Goal: Task Accomplishment & Management: Manage account settings

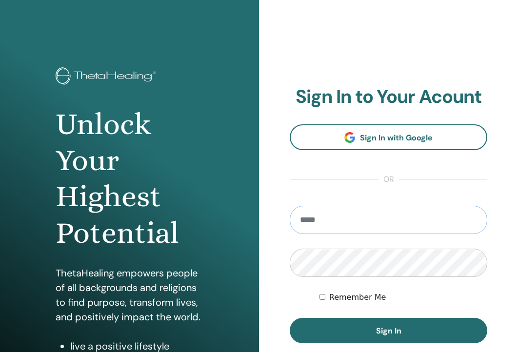
type input "**********"
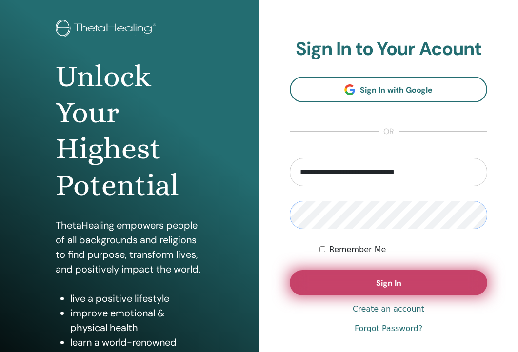
scroll to position [52, 0]
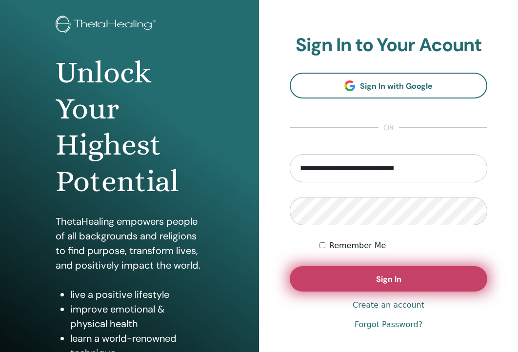
click at [370, 278] on button "Sign In" at bounding box center [389, 278] width 198 height 25
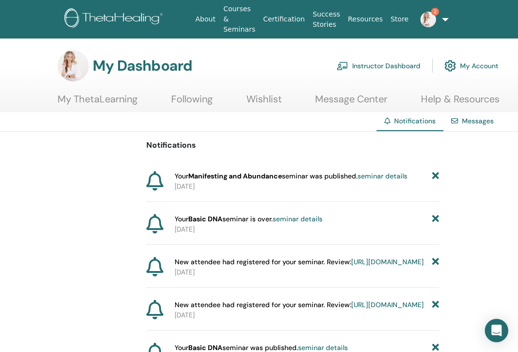
click at [396, 58] on link "Instructor Dashboard" at bounding box center [379, 65] width 84 height 21
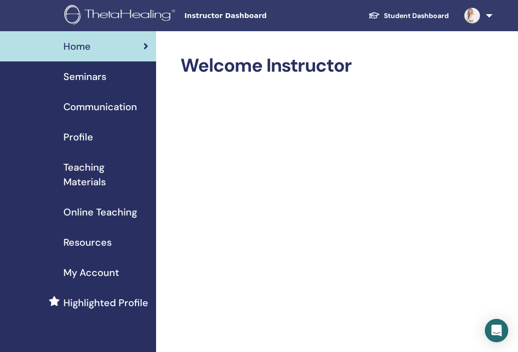
click at [96, 77] on span "Seminars" at bounding box center [84, 76] width 43 height 15
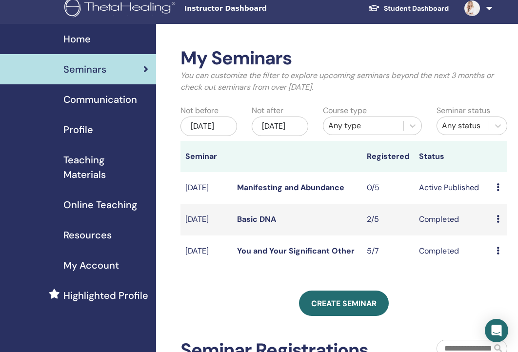
scroll to position [10, 0]
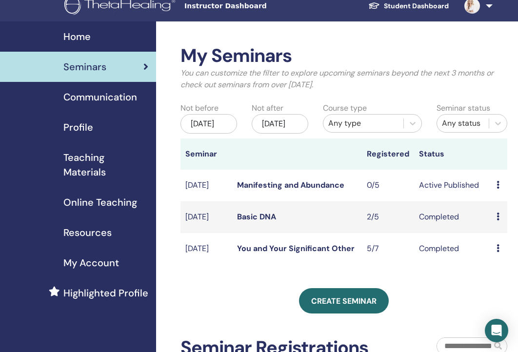
click at [498, 189] on icon at bounding box center [498, 185] width 3 height 8
